Goal: Task Accomplishment & Management: Manage account settings

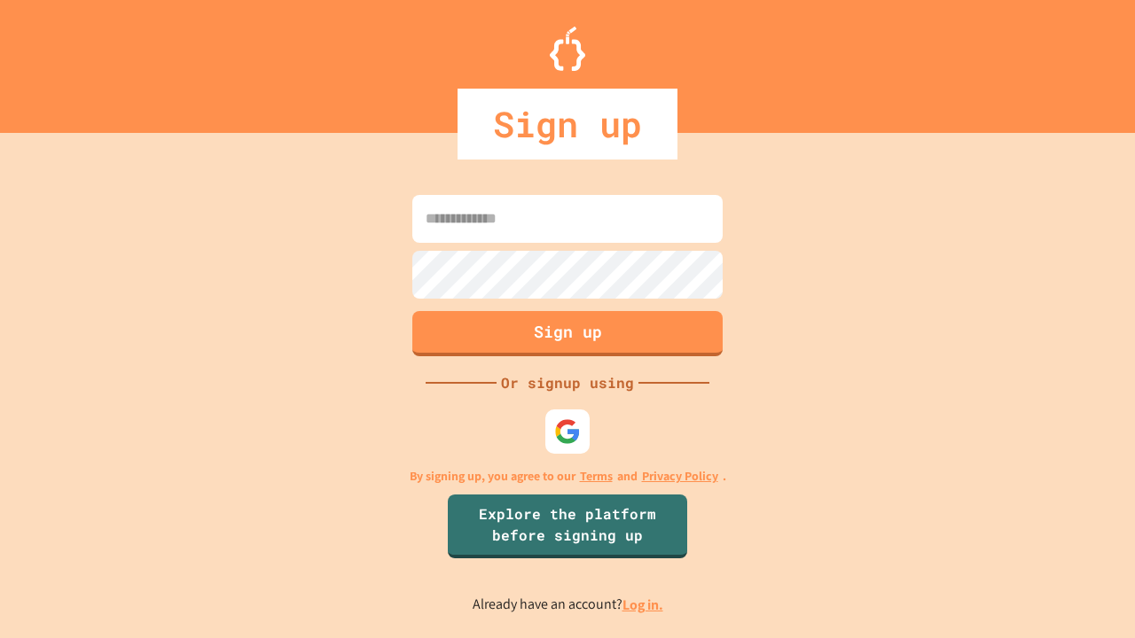
click at [644, 605] on link "Log in." at bounding box center [642, 605] width 41 height 19
